Goal: Information Seeking & Learning: Understand process/instructions

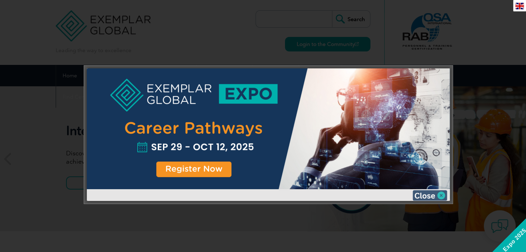
click at [440, 196] on img at bounding box center [429, 195] width 35 height 10
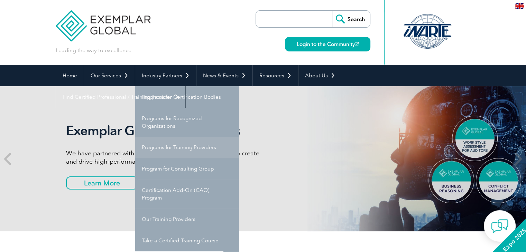
click at [180, 147] on link "Programs for Training Providers" at bounding box center [187, 147] width 104 height 21
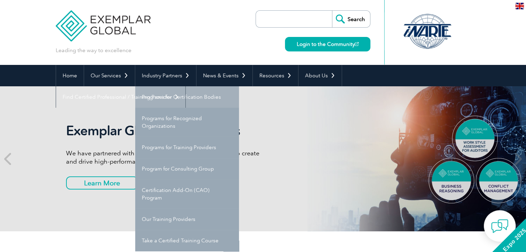
click at [187, 100] on link "Programs for Certification Bodies" at bounding box center [187, 96] width 104 height 21
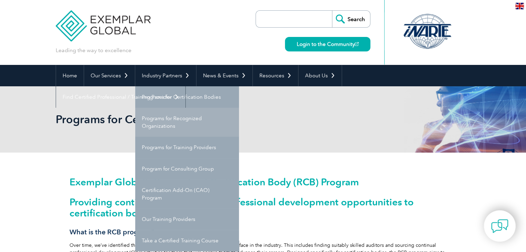
click at [166, 125] on link "Programs for Recognized Organizations" at bounding box center [187, 122] width 104 height 29
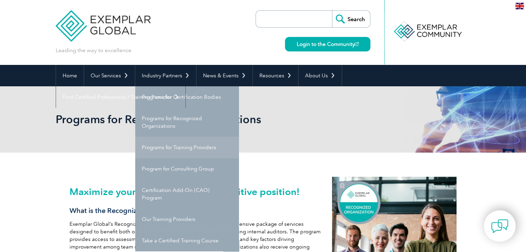
click at [177, 148] on link "Programs for Training Providers" at bounding box center [187, 147] width 104 height 21
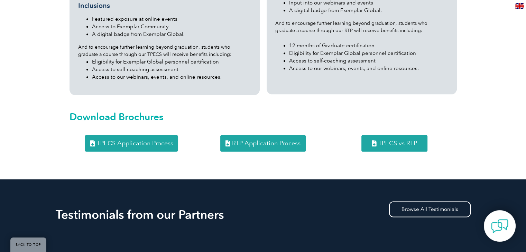
scroll to position [871, 0]
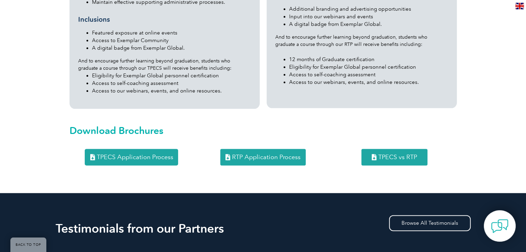
click at [399, 154] on span "TPECS vs RTP" at bounding box center [397, 157] width 39 height 6
click at [257, 154] on span "RTP Application Process" at bounding box center [266, 157] width 68 height 6
click at [263, 154] on span "RTP Application Process" at bounding box center [266, 157] width 68 height 6
